Goal: Task Accomplishment & Management: Complete application form

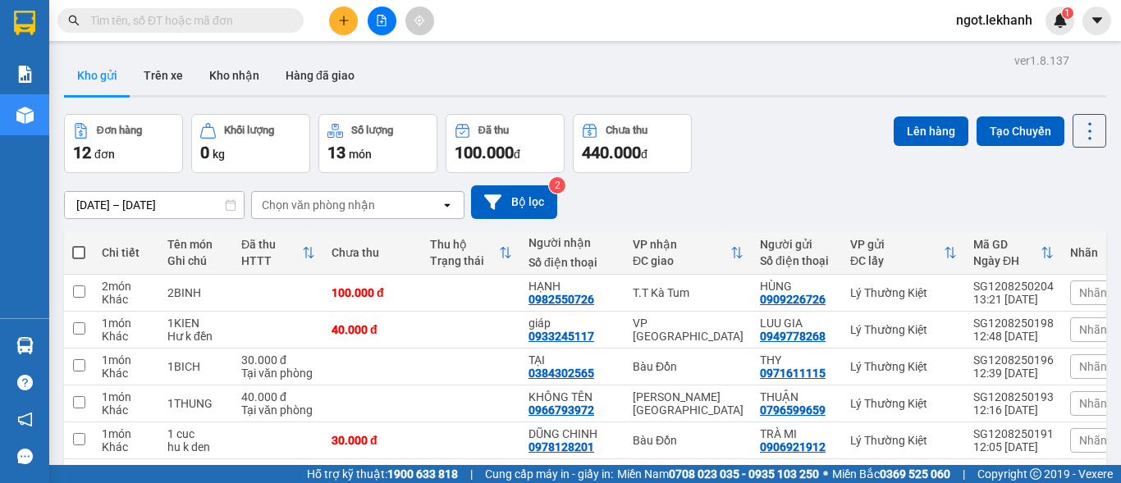
click at [347, 18] on icon "plus" at bounding box center [343, 20] width 11 height 11
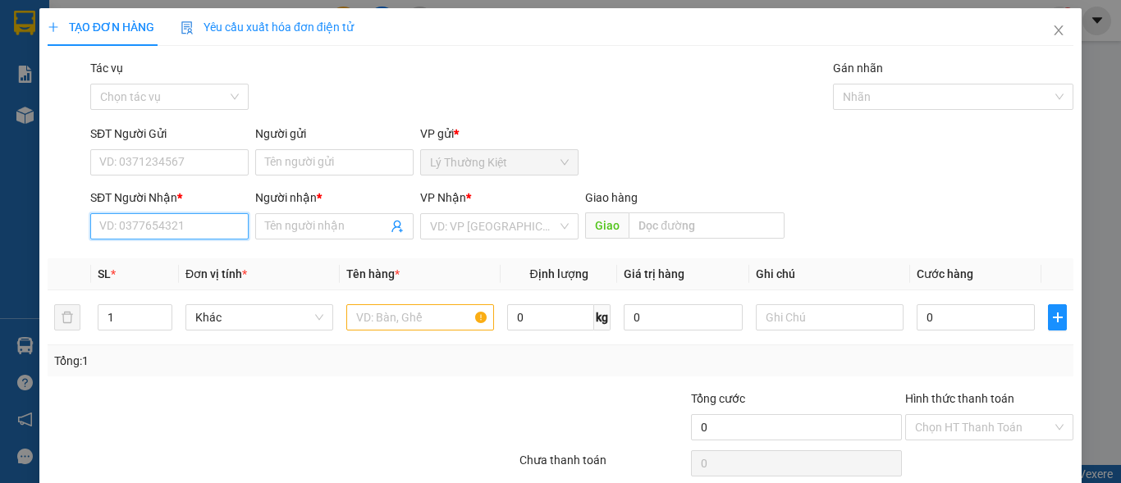
click at [196, 224] on input "SĐT Người Nhận *" at bounding box center [169, 226] width 158 height 26
type input "0963795794"
click at [213, 258] on div "0963795794 - TÙNG" at bounding box center [167, 259] width 137 height 18
type input "TÙNG"
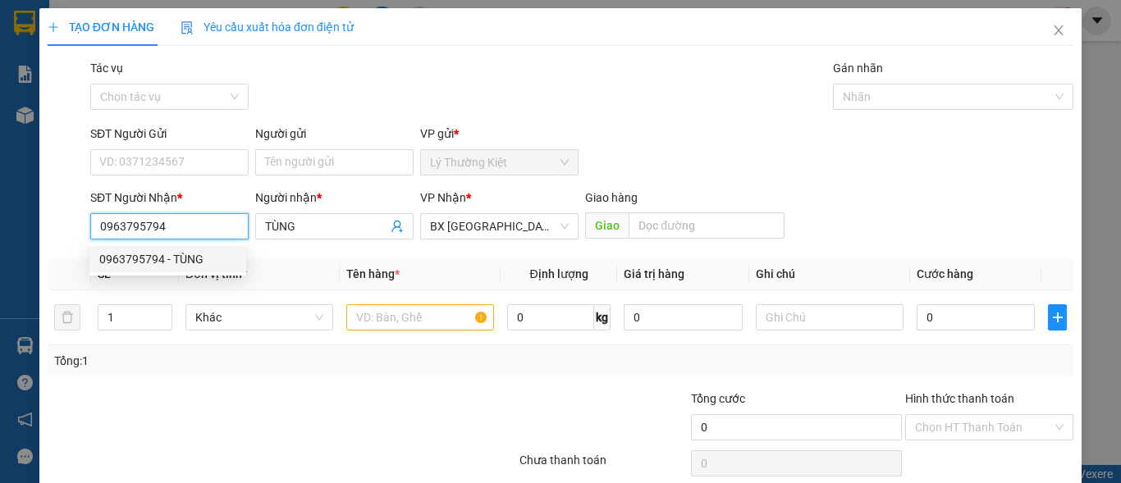
type input "40.000"
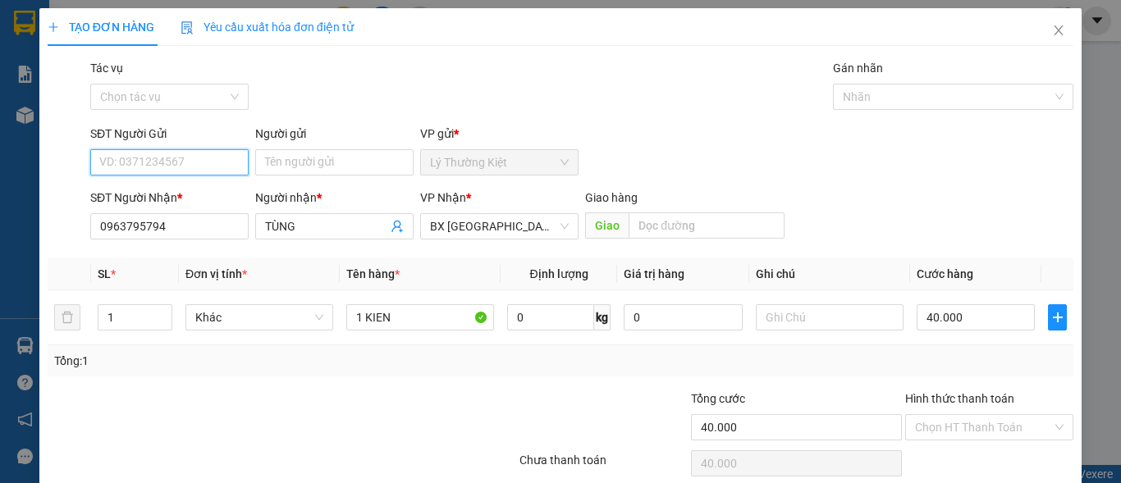
click at [217, 156] on input "SĐT Người Gửi" at bounding box center [169, 162] width 158 height 26
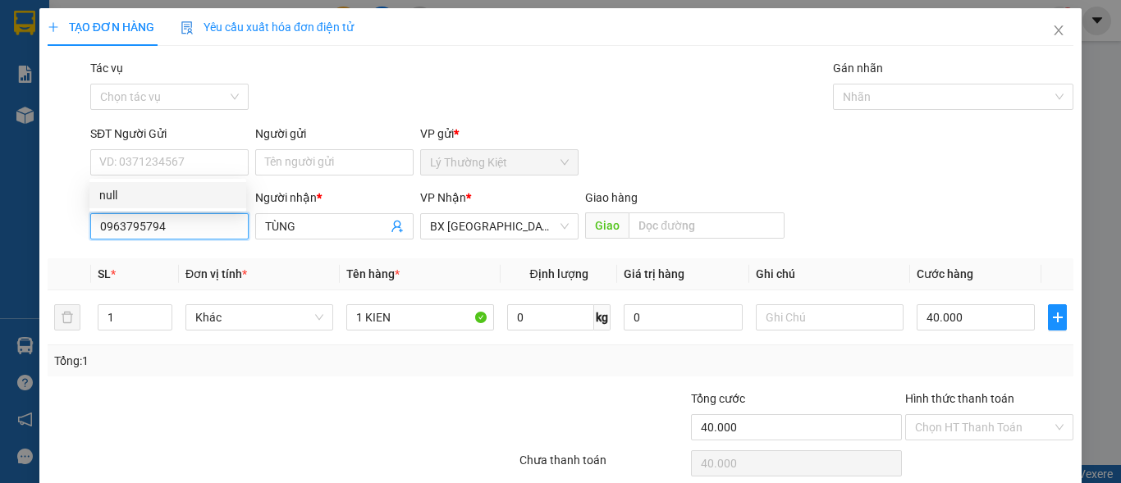
click at [235, 225] on input "0963795794" at bounding box center [169, 226] width 158 height 26
drag, startPoint x: 230, startPoint y: 225, endPoint x: 161, endPoint y: 250, distance: 73.2
click at [161, 250] on div "Transit Pickup Surcharge Ids Transit Deliver Surcharge Ids Transit Deliver Surc…" at bounding box center [561, 289] width 1026 height 460
type input "0963795794"
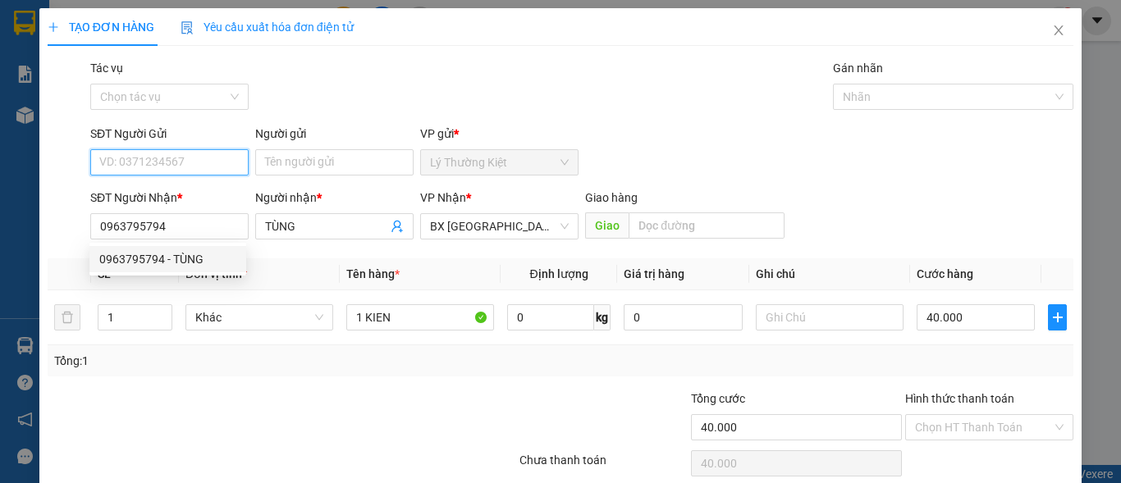
click at [175, 172] on input "SĐT Người Gửi" at bounding box center [169, 162] width 158 height 26
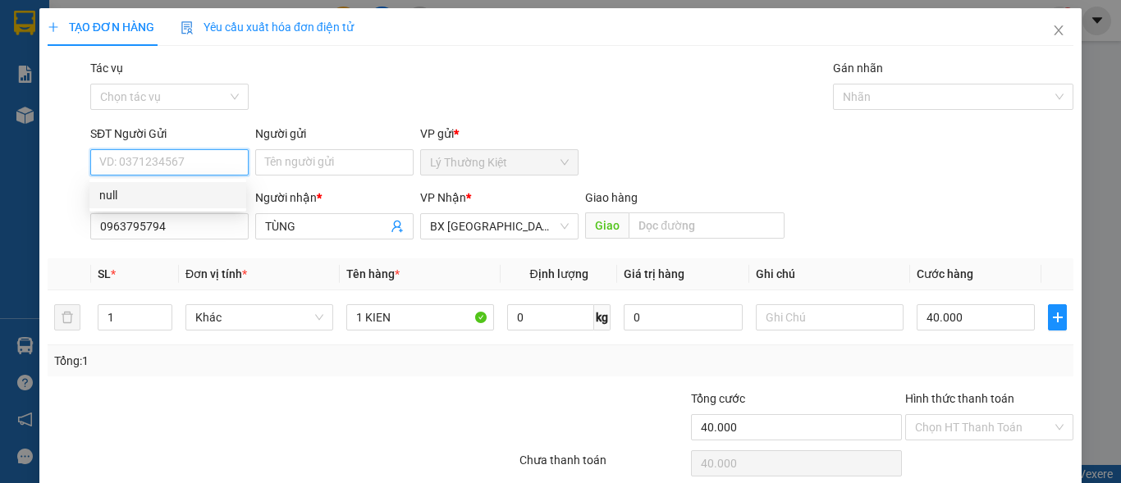
paste input "0981680308"
type input "0981680308"
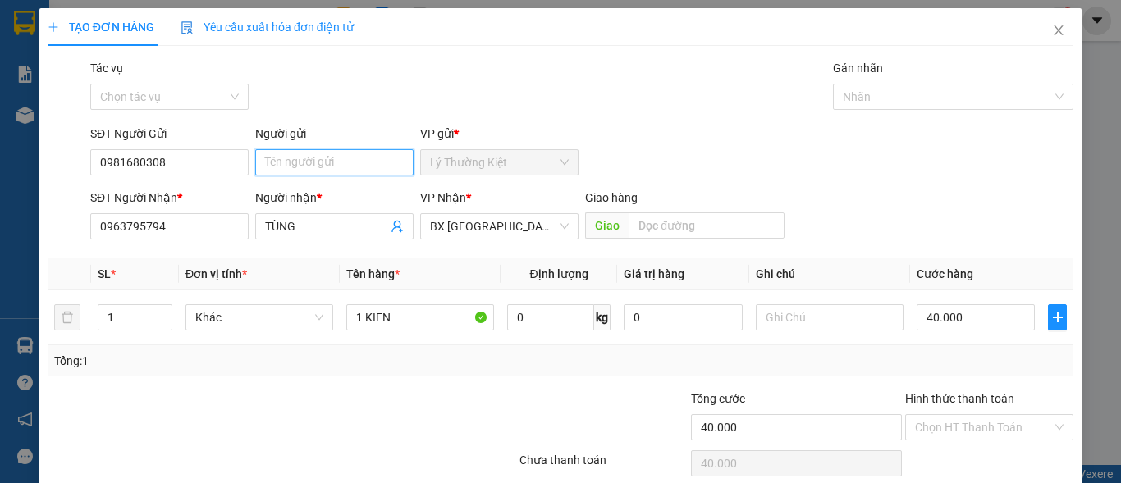
click at [264, 168] on input "Người gửi" at bounding box center [334, 162] width 158 height 26
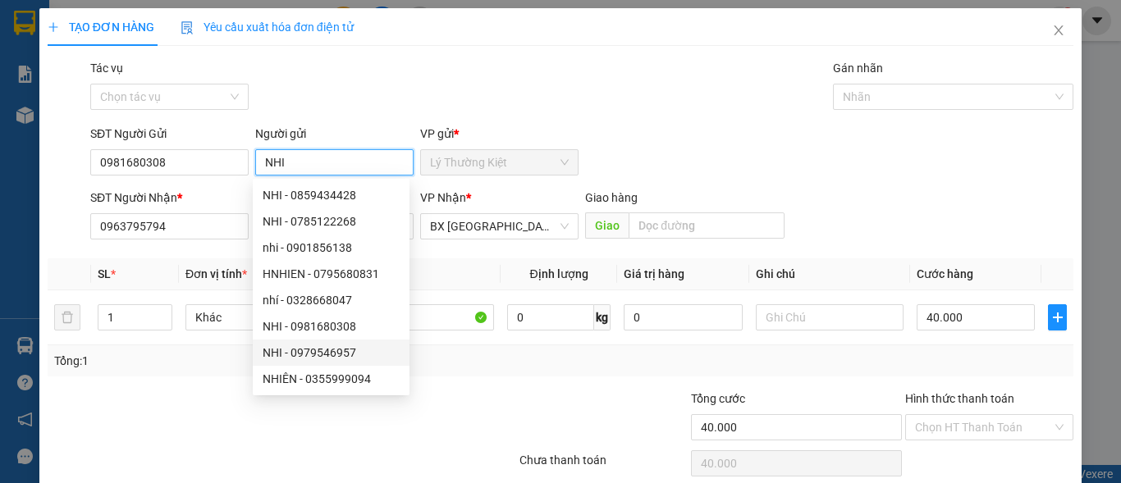
type input "NHI"
click at [441, 360] on div "Tổng: 1" at bounding box center [560, 361] width 1013 height 18
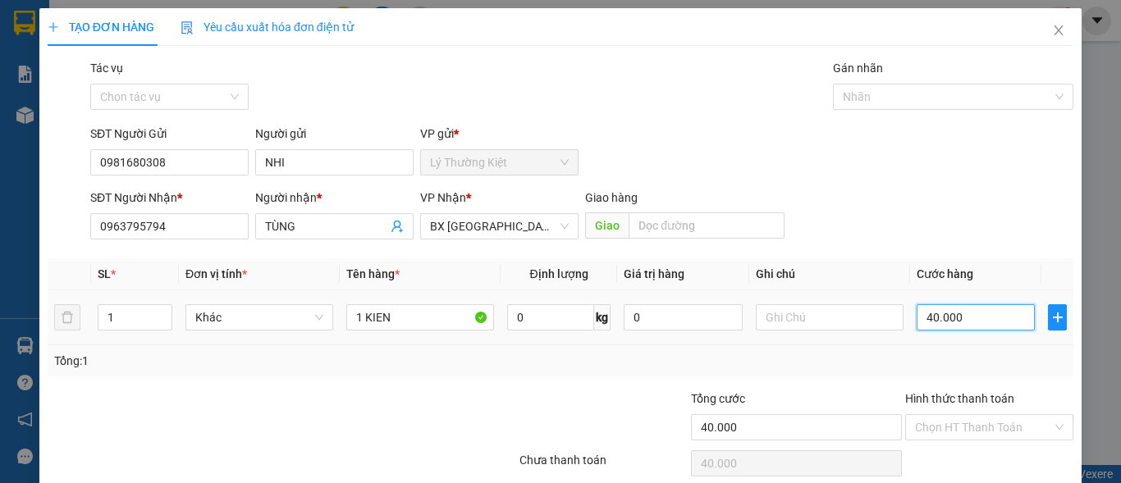
click at [920, 327] on input "40.000" at bounding box center [976, 318] width 118 height 26
type input "7"
type input "70"
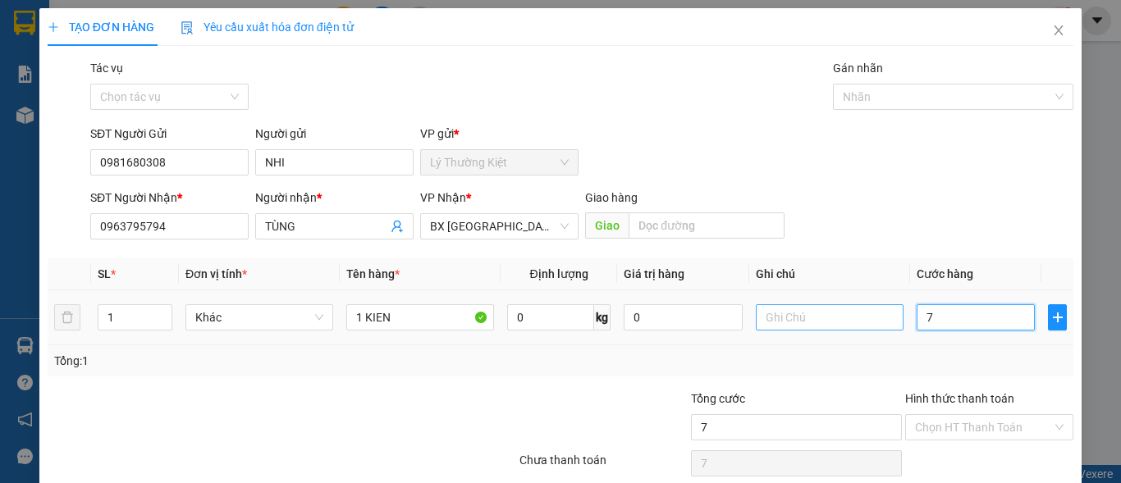
type input "70"
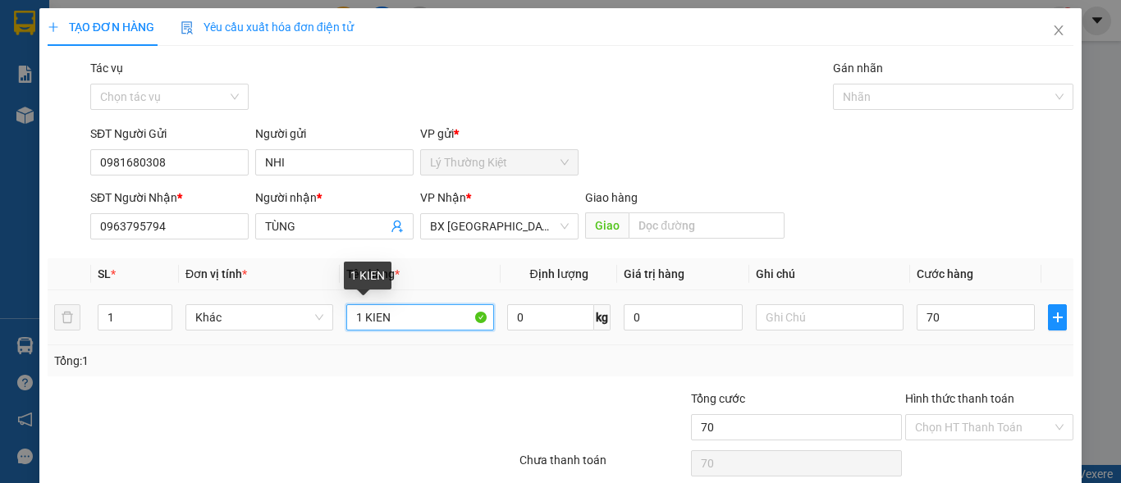
type input "70.000"
click at [359, 317] on input "1 KIEN" at bounding box center [420, 318] width 148 height 26
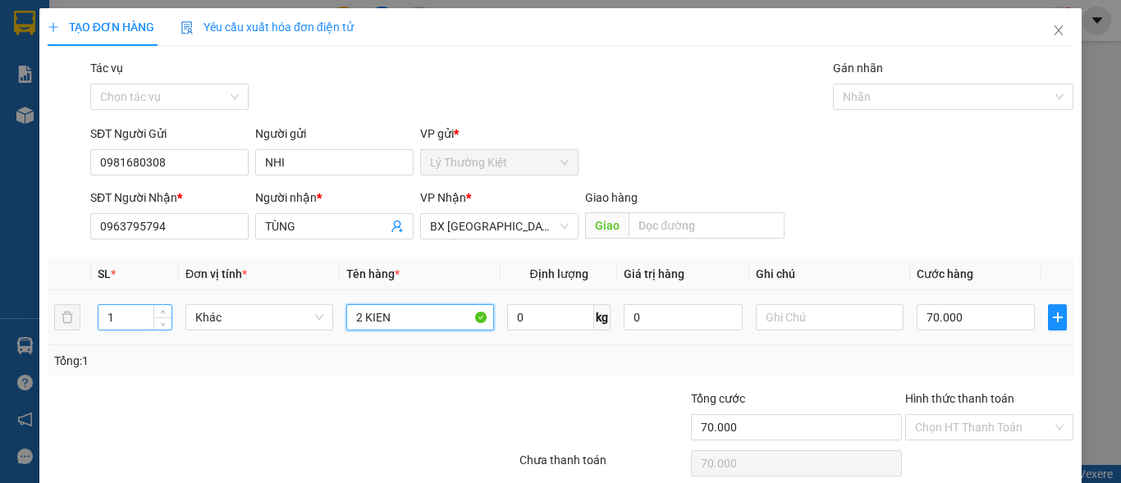
type input "2 KIEN"
drag, startPoint x: 113, startPoint y: 318, endPoint x: 104, endPoint y: 318, distance: 9.0
click at [104, 318] on input "1" at bounding box center [134, 317] width 73 height 25
click at [163, 316] on span "Decrease Value" at bounding box center [162, 322] width 18 height 15
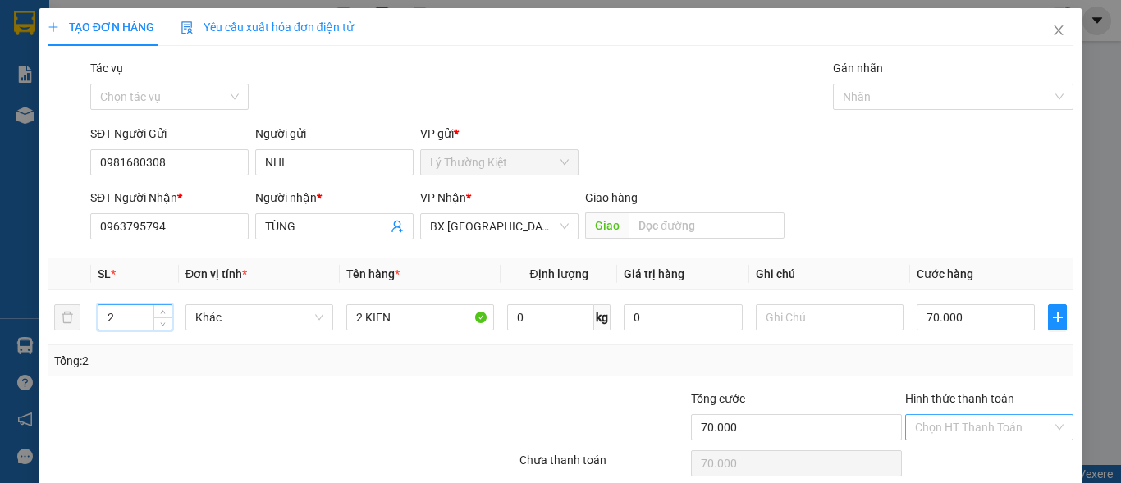
scroll to position [67, 0]
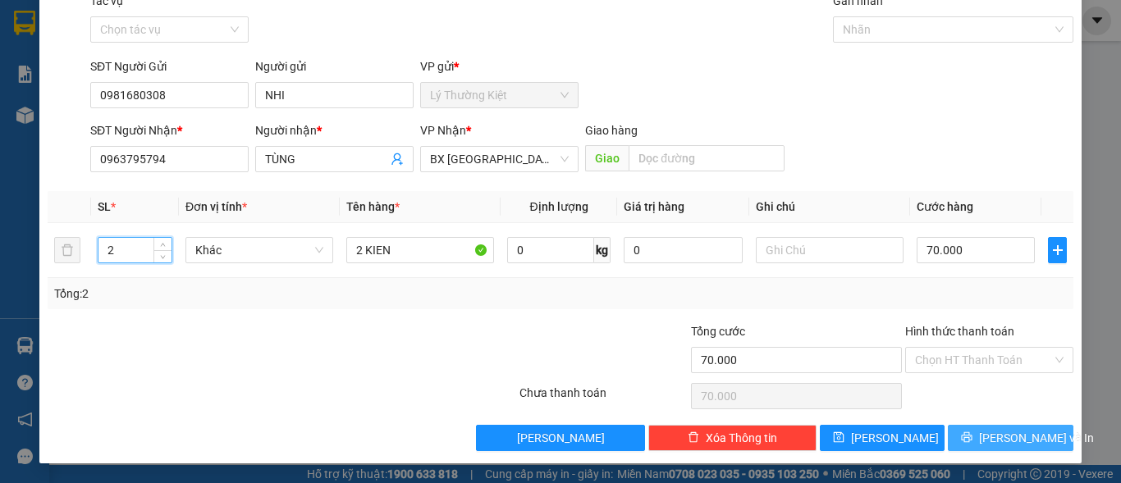
type input "2"
click at [997, 435] on span "[PERSON_NAME] và In" at bounding box center [1036, 438] width 115 height 18
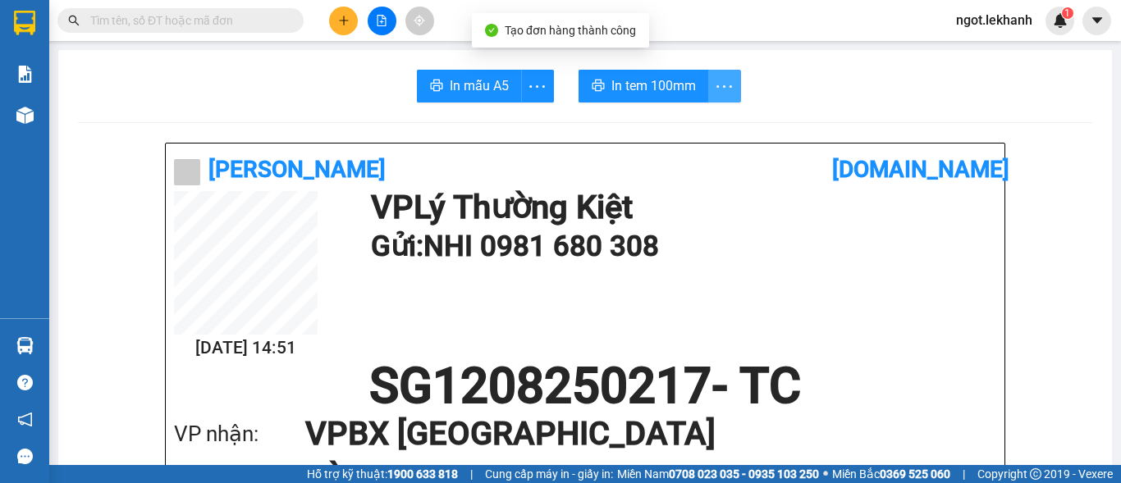
click at [715, 90] on icon "more" at bounding box center [724, 86] width 21 height 21
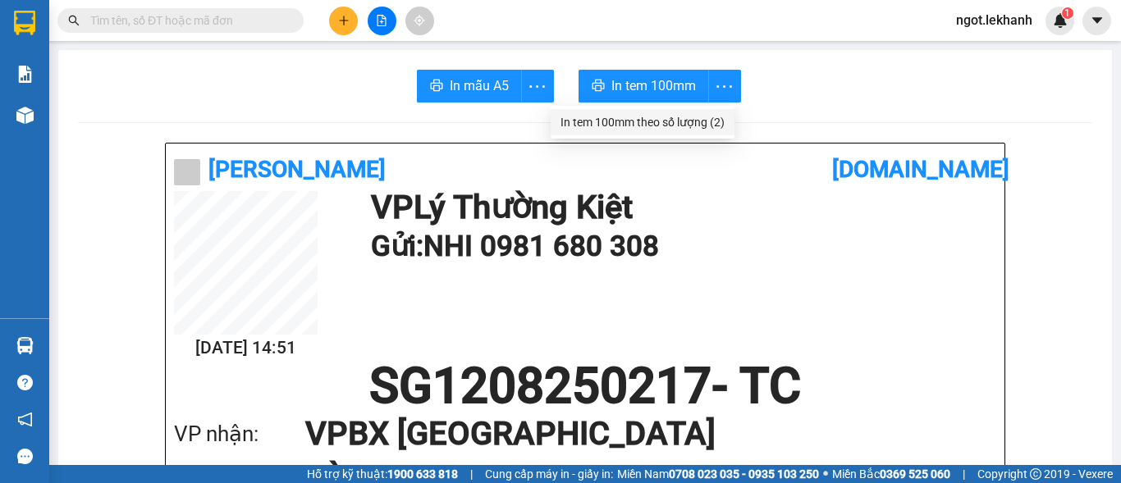
click at [706, 122] on div "In tem 100mm theo số lượng (2)" at bounding box center [643, 122] width 164 height 18
click at [706, 122] on body "Kết quả tìm kiếm ( 0 ) Bộ lọc No Data ngot.lekhanh 1 Báo cáo Báo cáo dòng tiền …" at bounding box center [560, 241] width 1121 height 483
